Goal: Check status: Check status

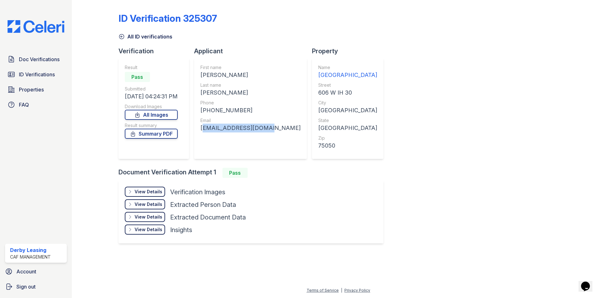
drag, startPoint x: 227, startPoint y: 126, endPoint x: 267, endPoint y: 129, distance: 40.7
click at [267, 129] on div "First name [PERSON_NAME] Last name [PERSON_NAME] Phone [PHONE_NUMBER] Email [EM…" at bounding box center [250, 108] width 113 height 101
copy div "[EMAIL_ADDRESS][DOMAIN_NAME]"
drag, startPoint x: 208, startPoint y: 129, endPoint x: 289, endPoint y: 130, distance: 81.0
click at [291, 128] on div "First name MARC ADAM Last name MONTELONGO Phone +19452308012 Email montelongoma…" at bounding box center [250, 108] width 113 height 101
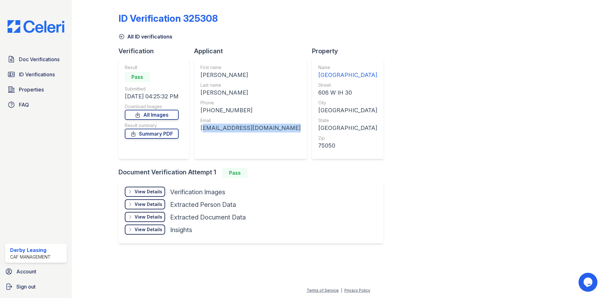
copy div "montelongomarc979@gmail.com"
